Goal: Entertainment & Leisure: Consume media (video, audio)

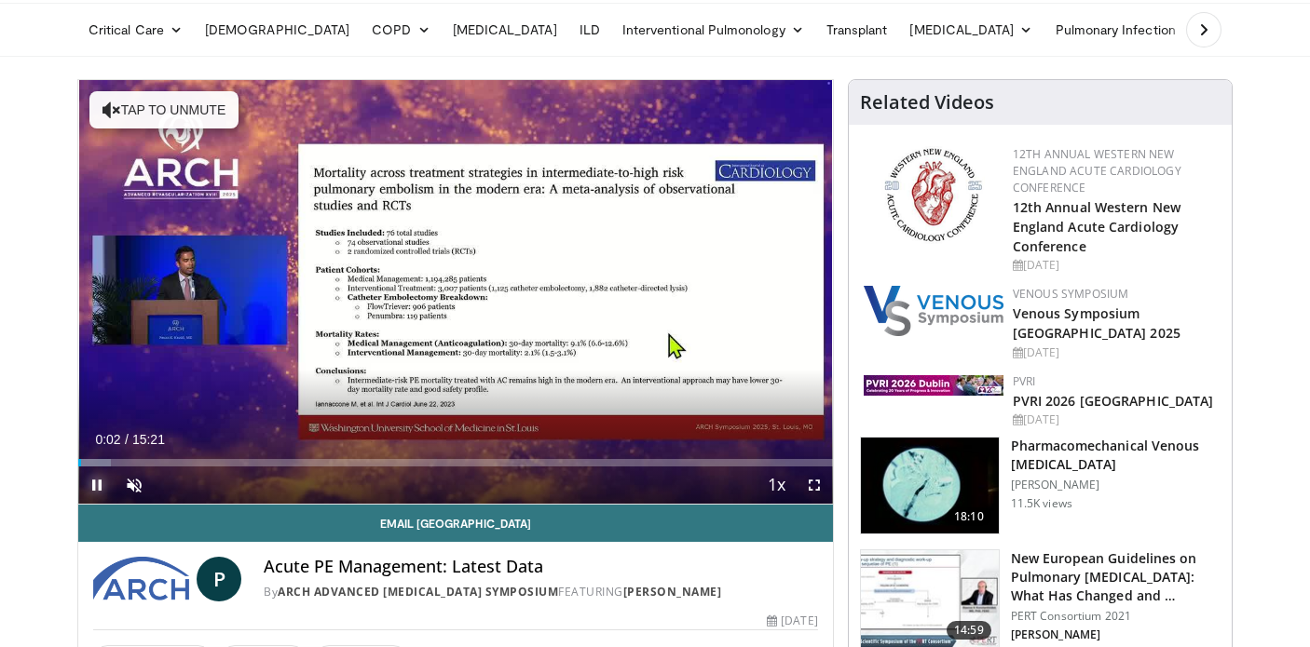
click at [96, 484] on span "Video Player" at bounding box center [96, 485] width 37 height 37
click at [78, 467] on button "Play" at bounding box center [96, 485] width 37 height 37
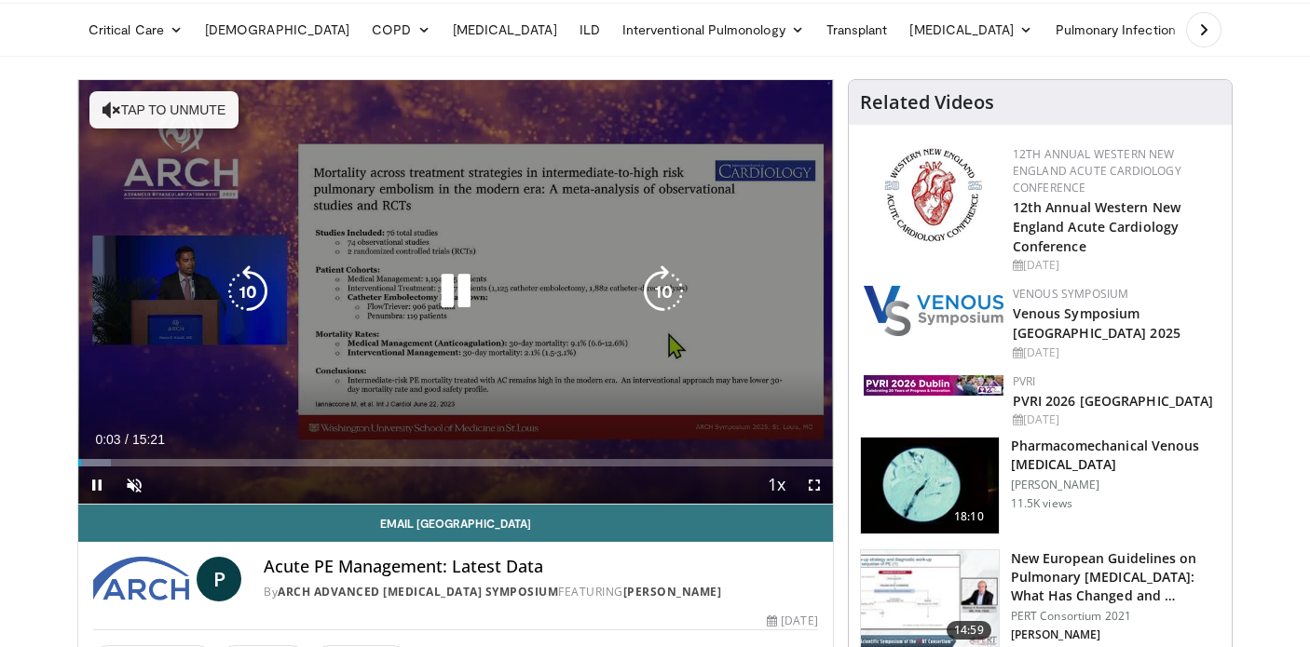
click at [156, 119] on button "Tap to unmute" at bounding box center [163, 109] width 149 height 37
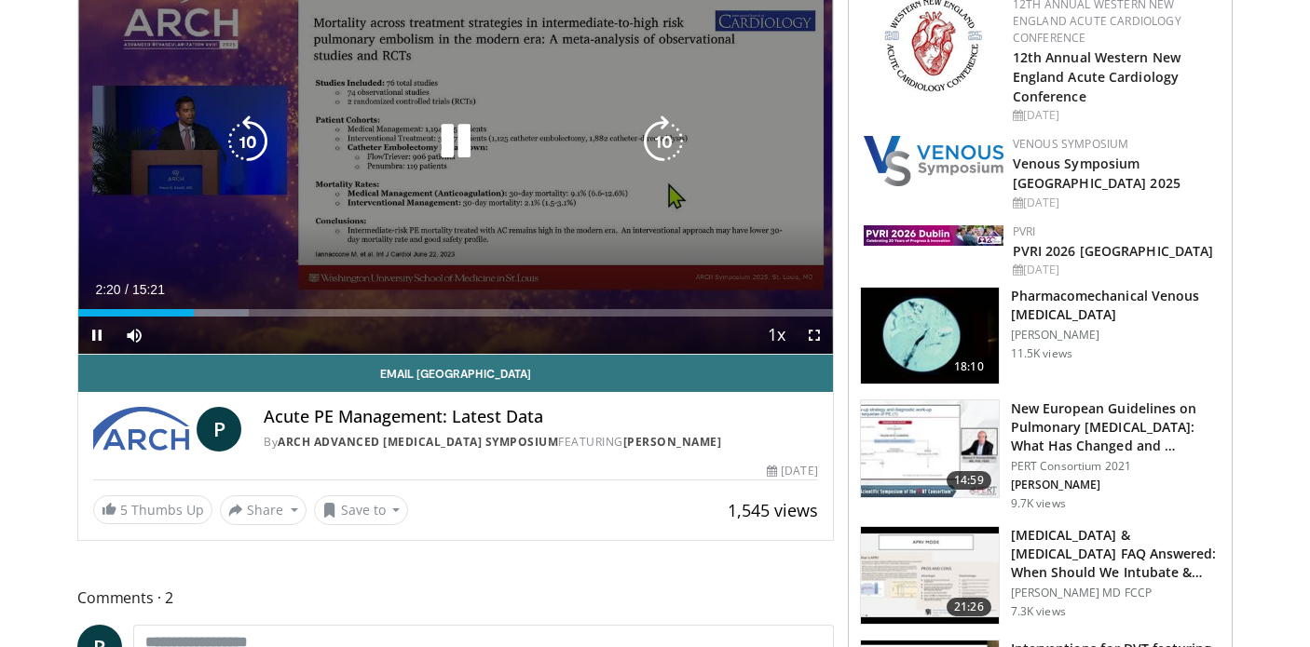
scroll to position [153, 0]
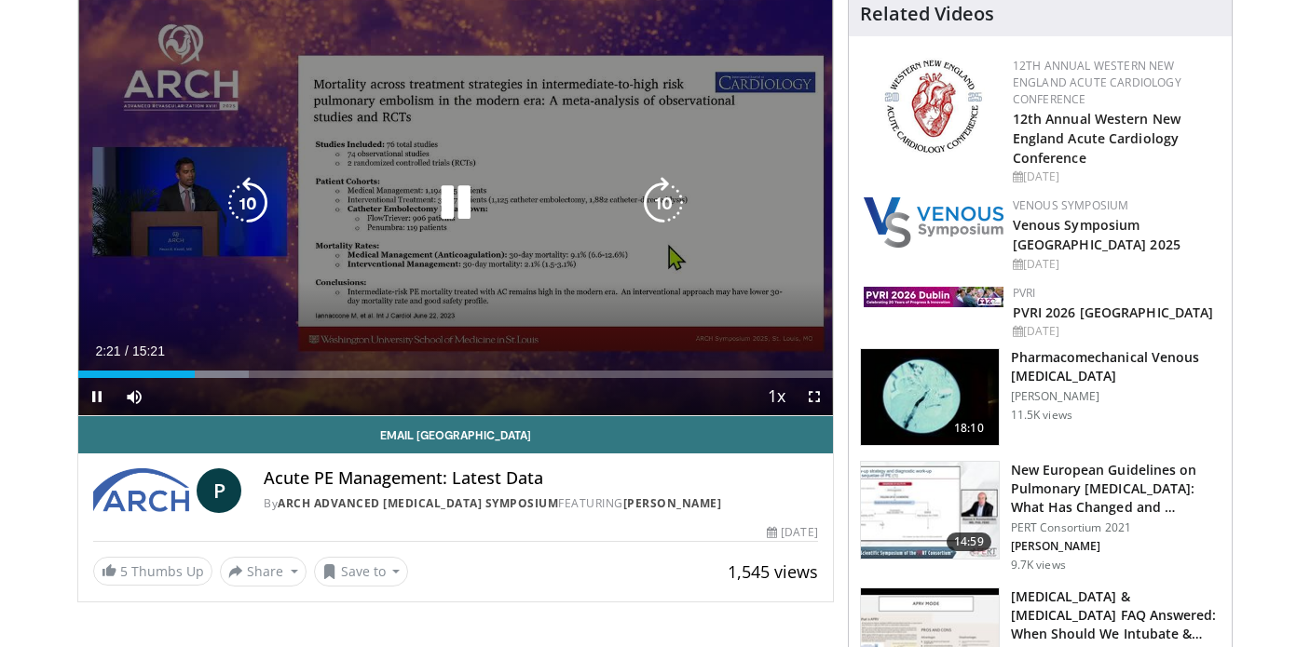
click at [463, 211] on icon "Video Player" at bounding box center [455, 203] width 52 height 52
